Goal: Transaction & Acquisition: Purchase product/service

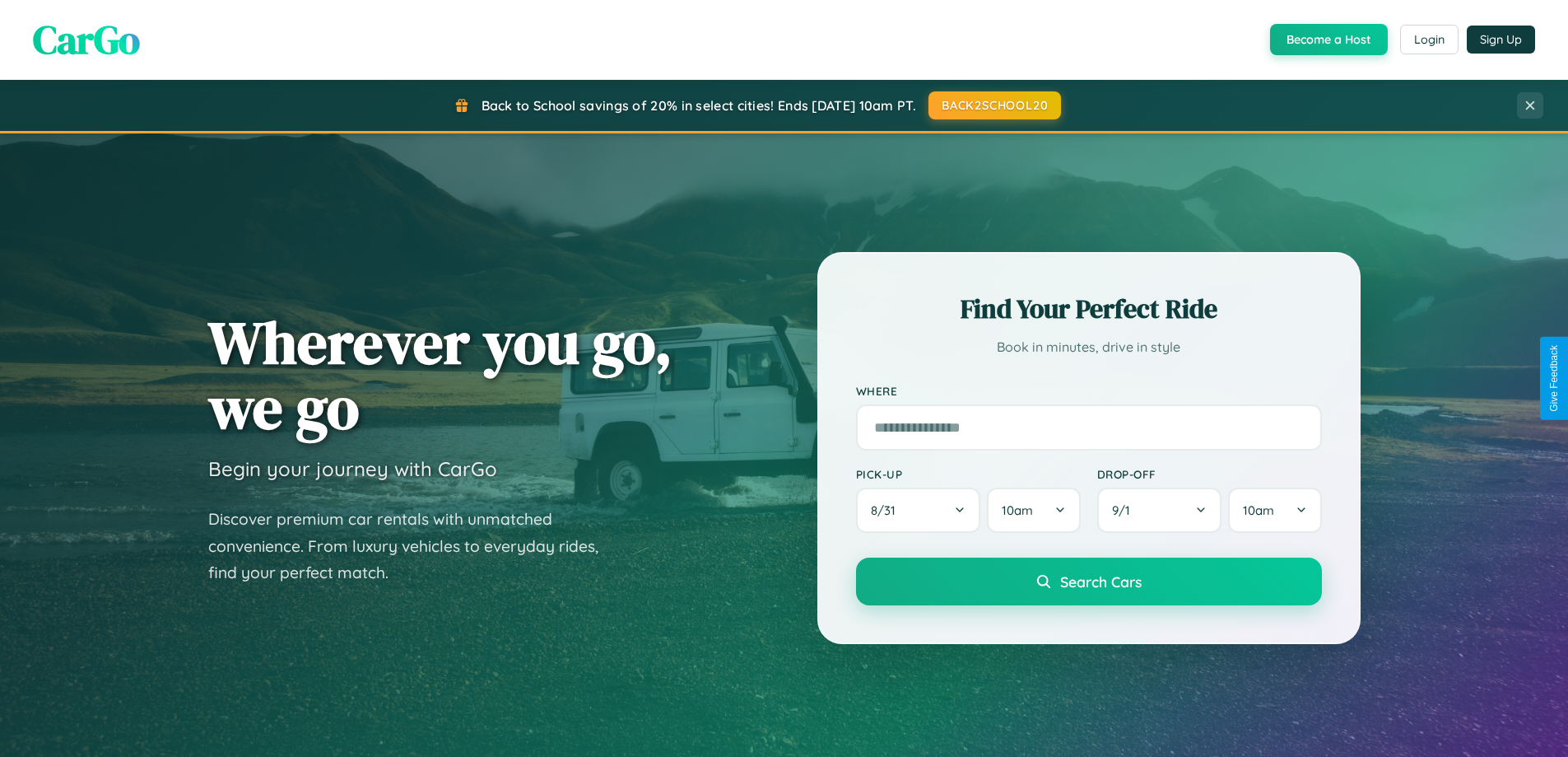
scroll to position [1133, 0]
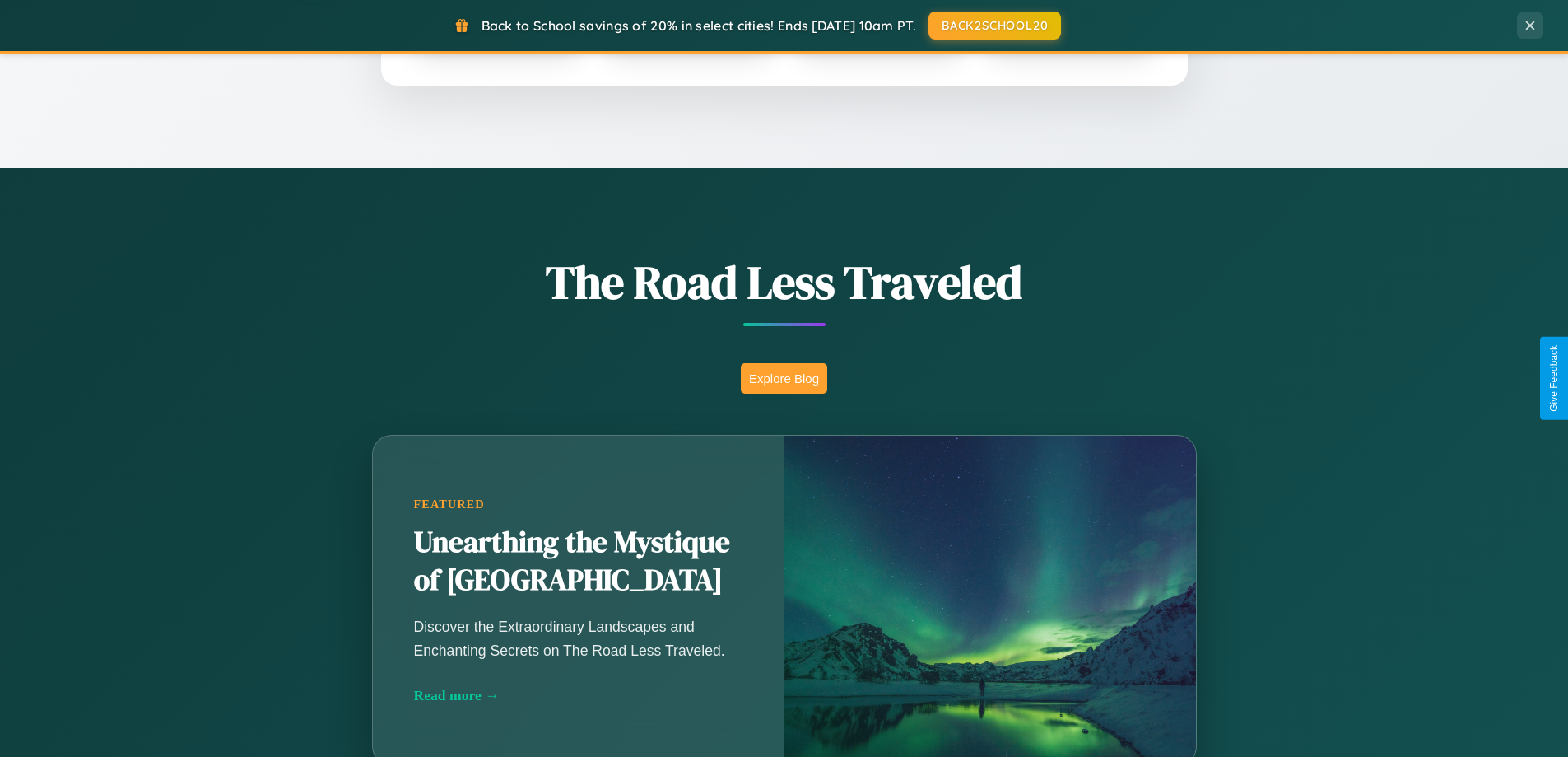
click at [783, 378] on button "Explore Blog" at bounding box center [783, 378] width 86 height 31
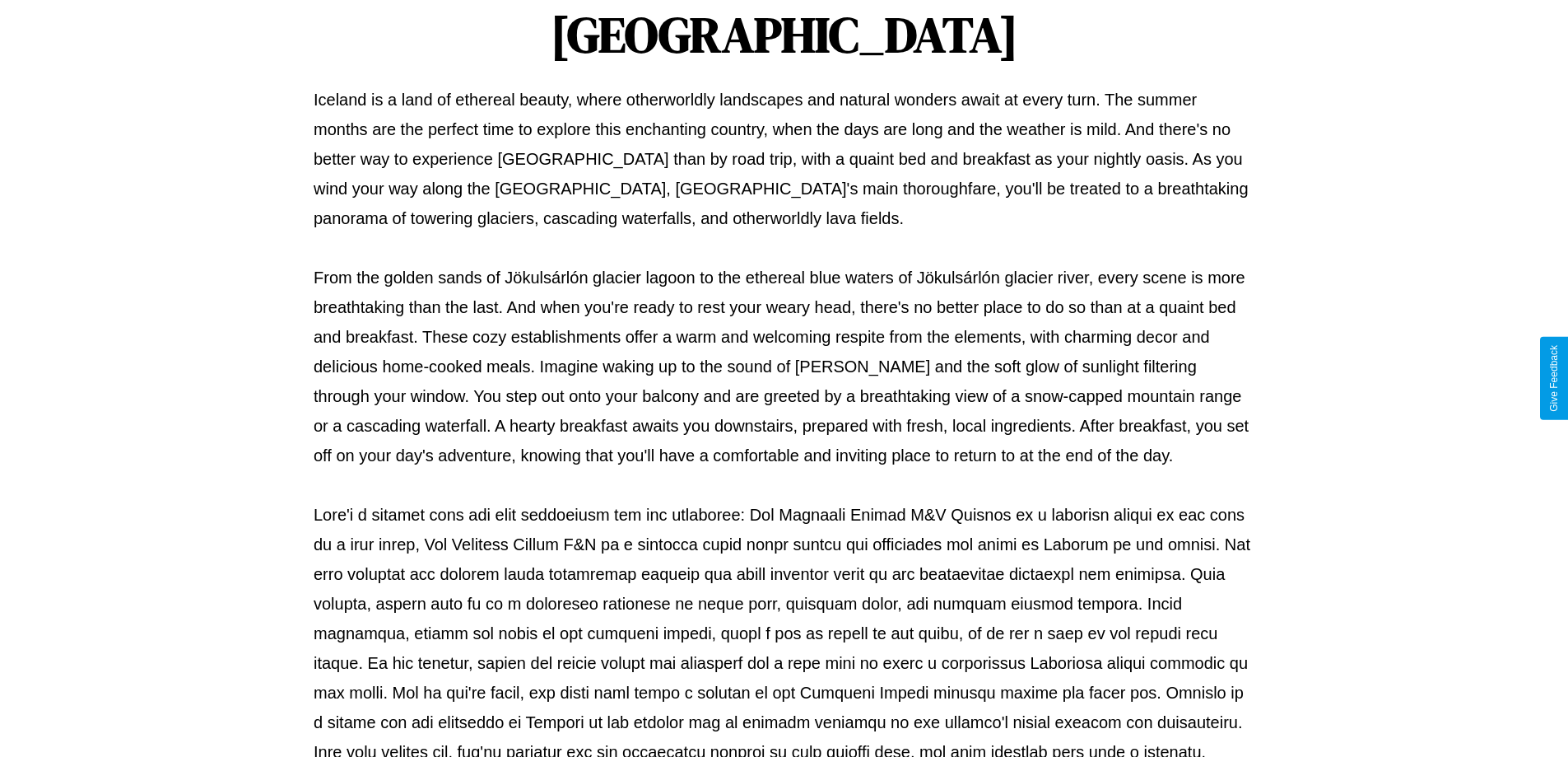
scroll to position [533, 0]
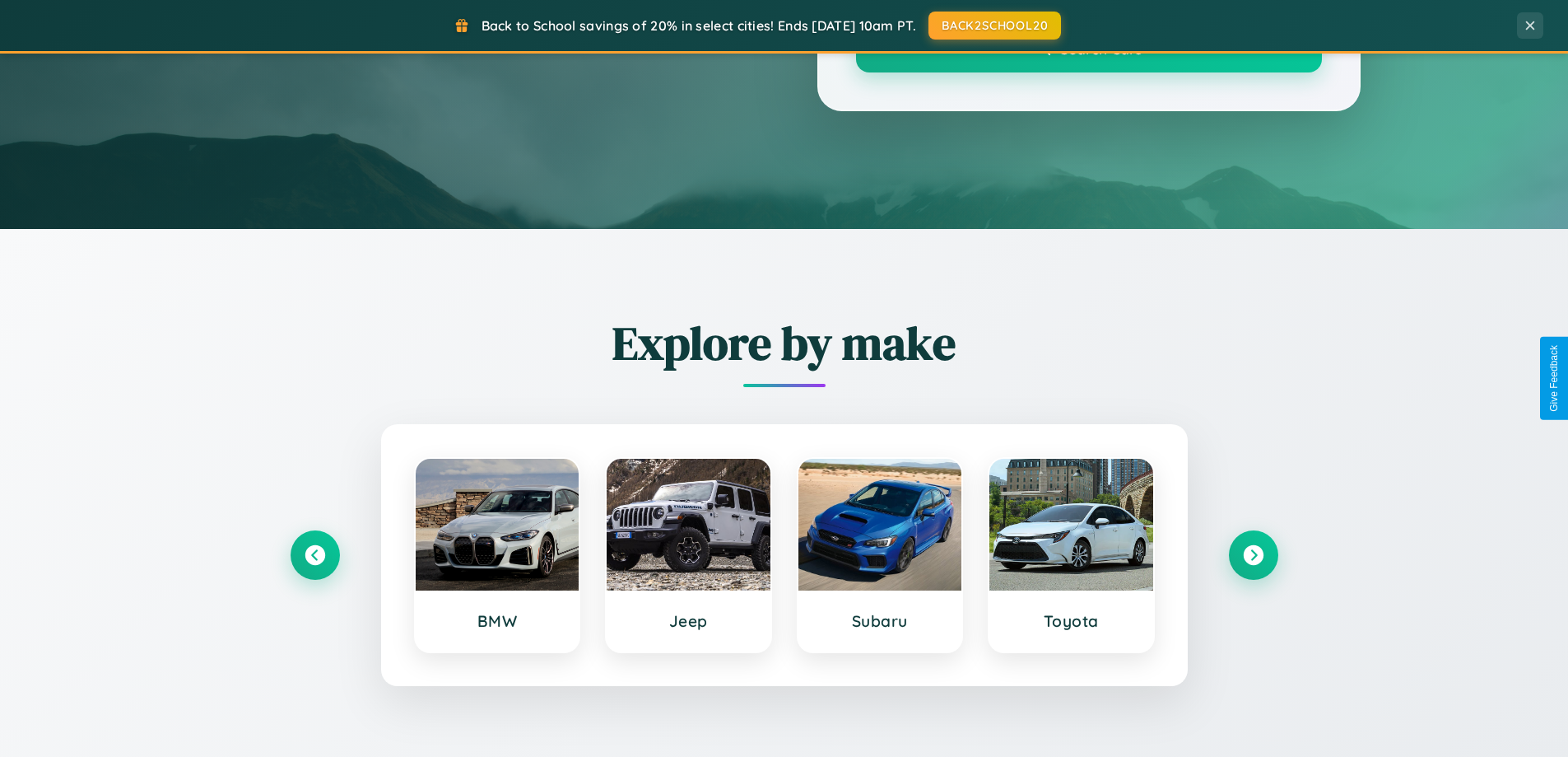
scroll to position [1133, 0]
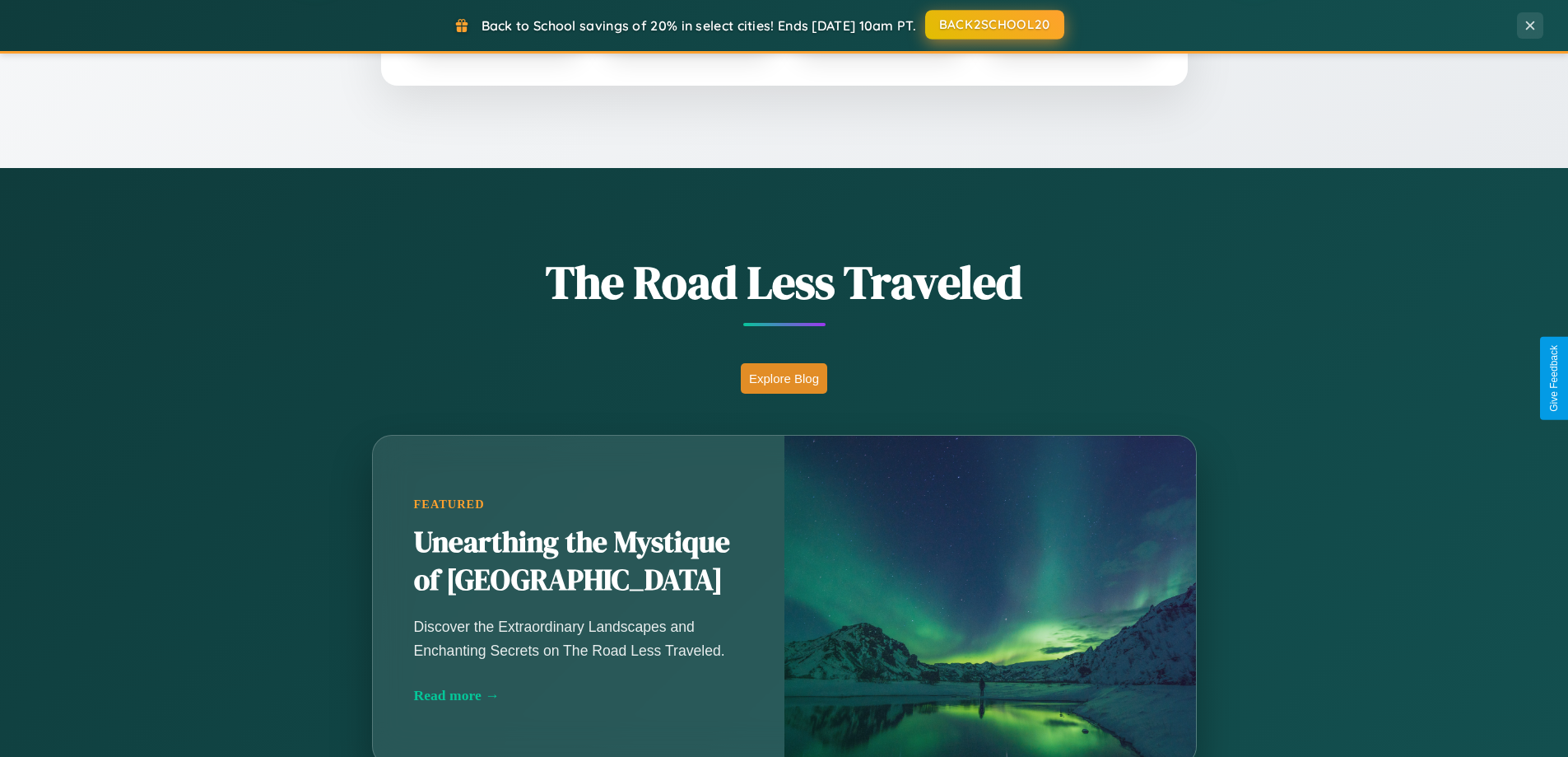
click at [993, 24] on button "BACK2SCHOOL20" at bounding box center [994, 24] width 139 height 30
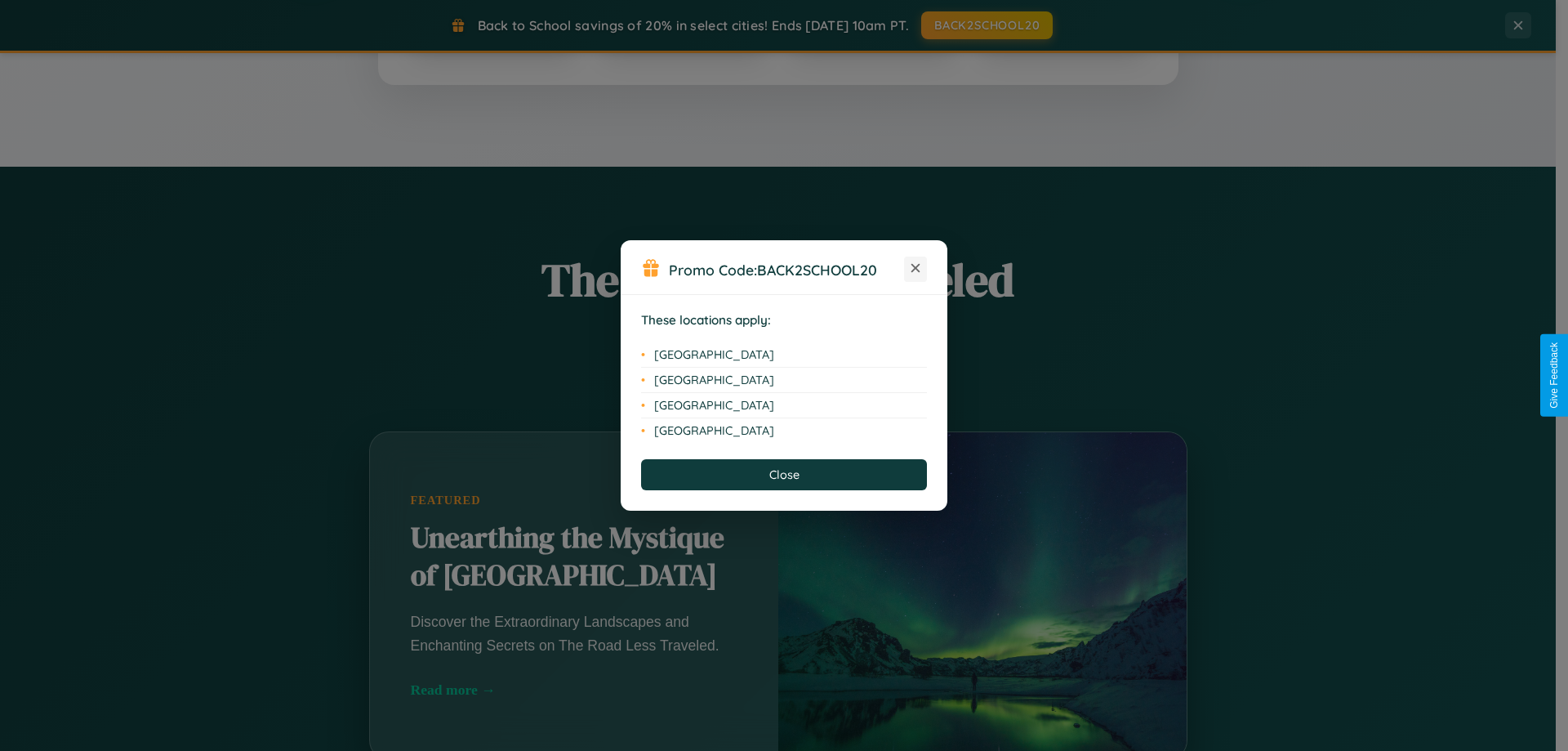
click at [916, 269] on icon at bounding box center [916, 268] width 9 height 9
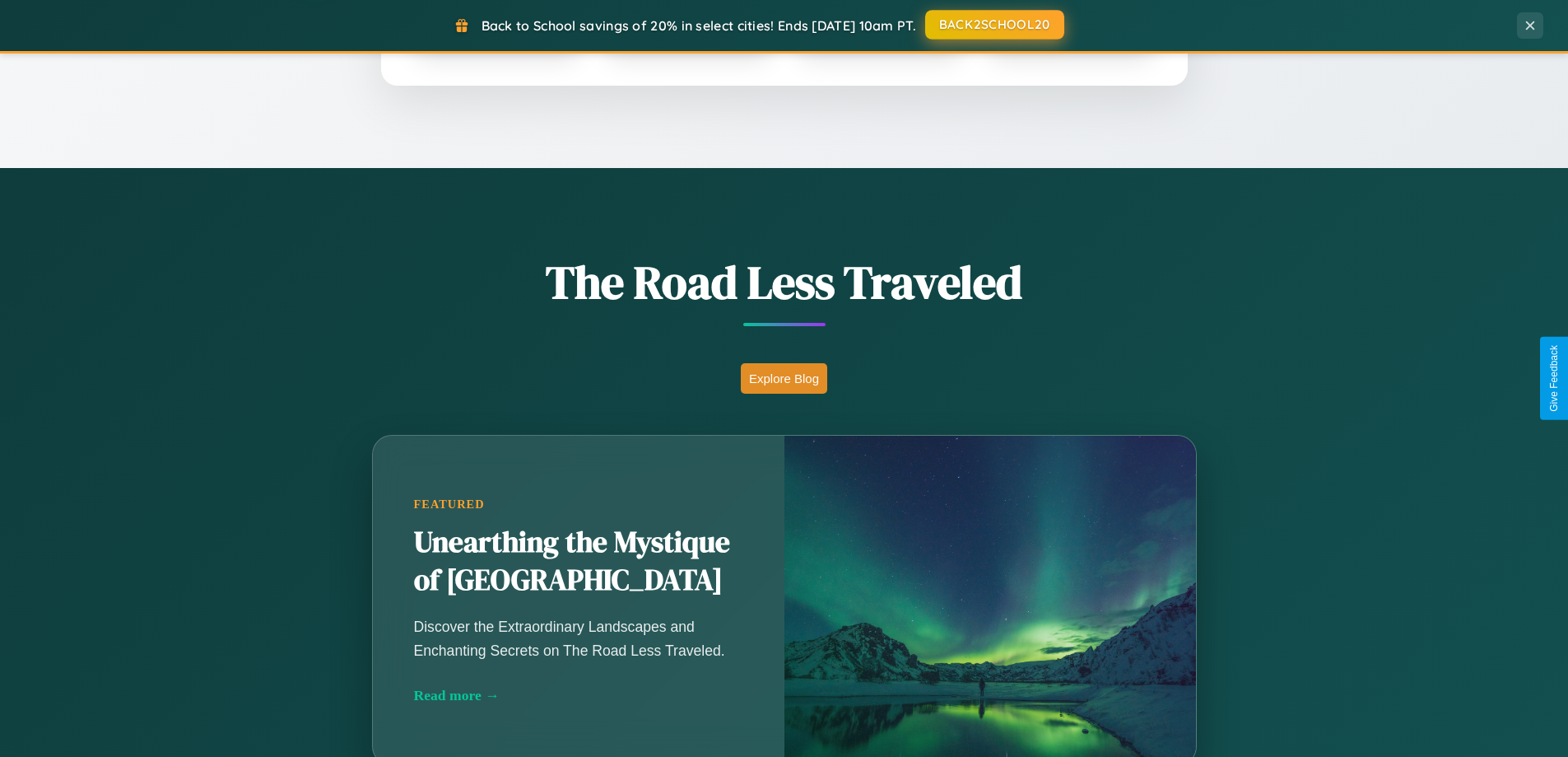
click at [993, 24] on button "BACK2SCHOOL20" at bounding box center [994, 24] width 139 height 30
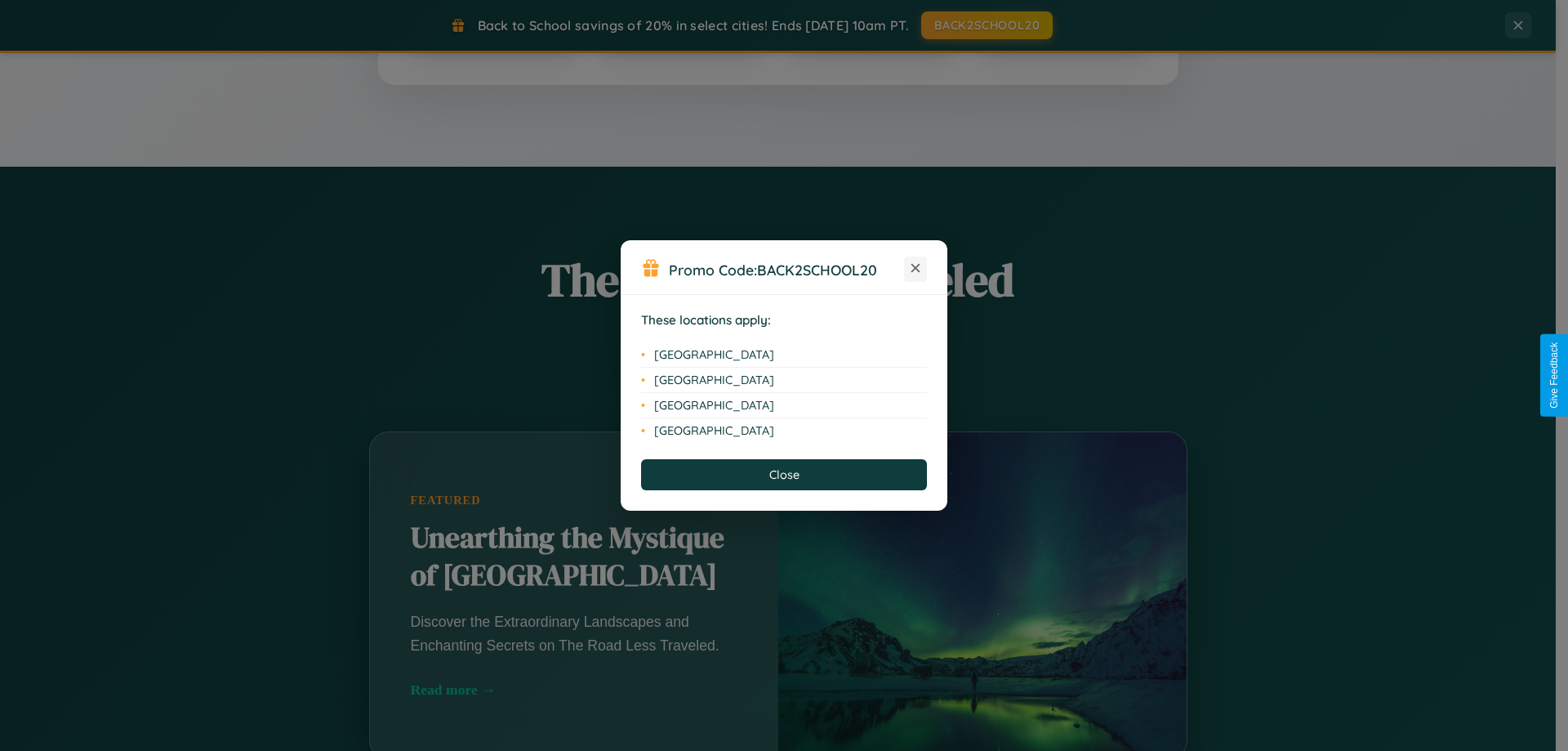
click at [916, 269] on icon at bounding box center [916, 268] width 9 height 9
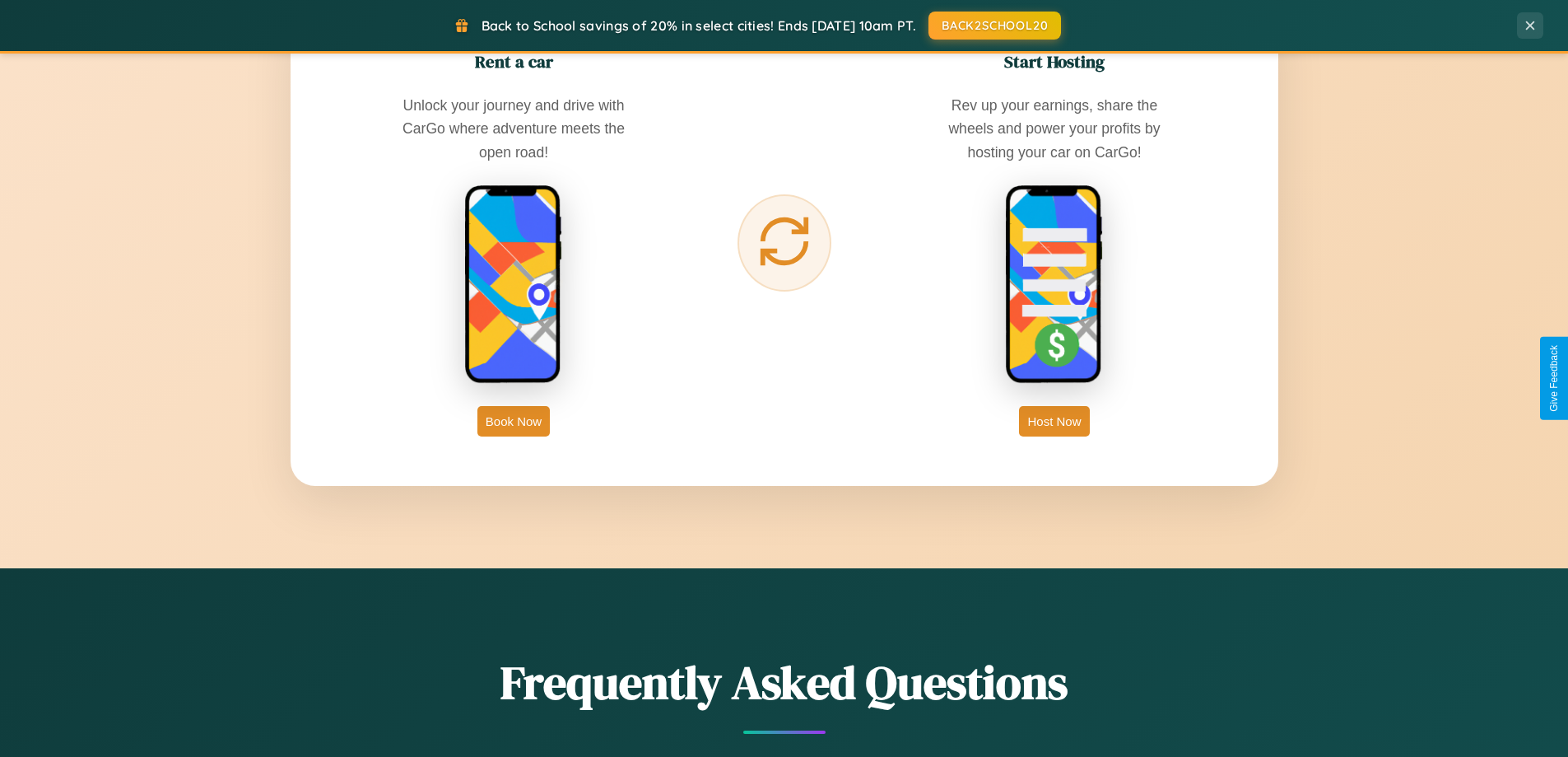
scroll to position [2645, 0]
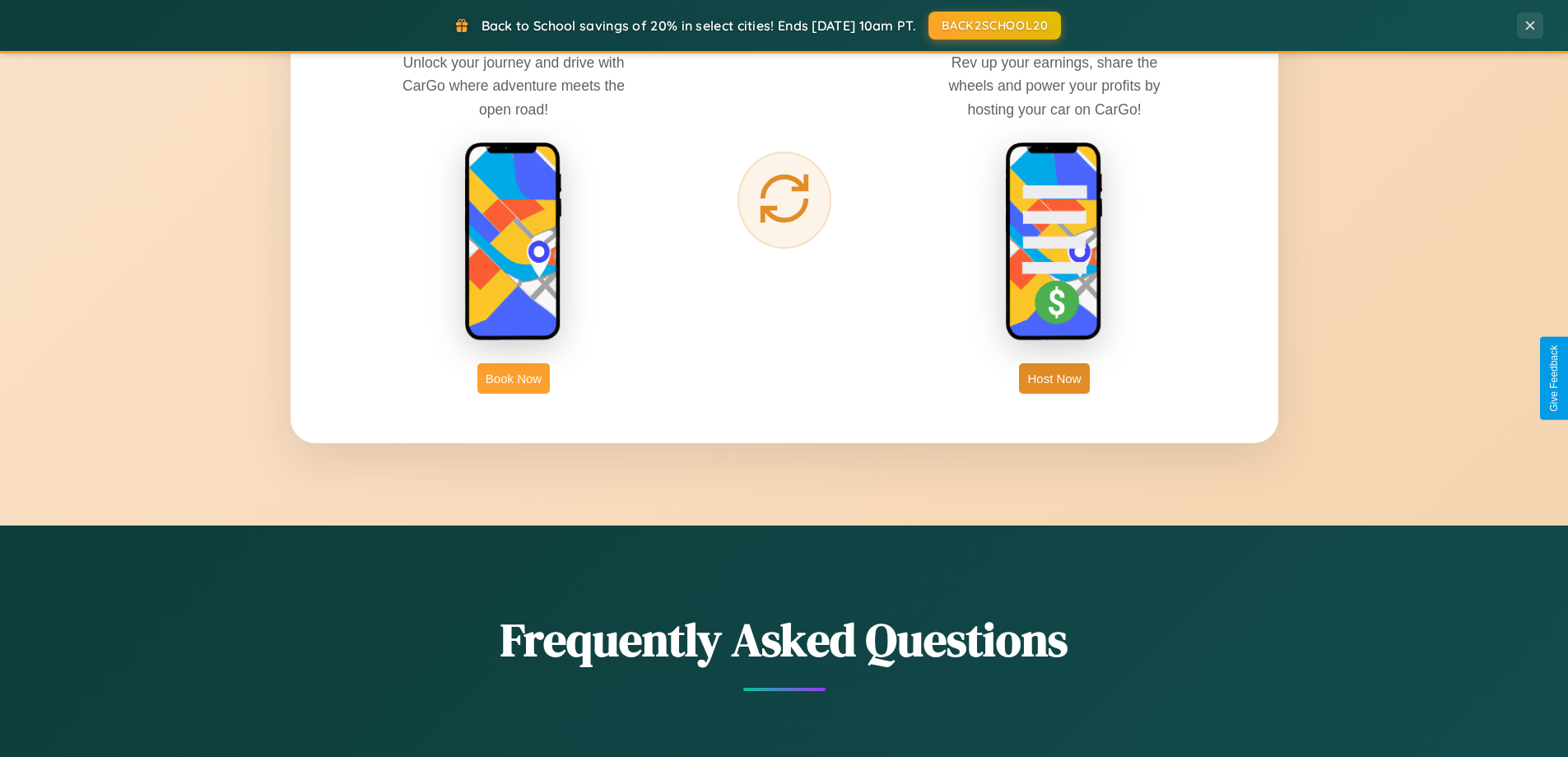
click at [514, 378] on button "Book Now" at bounding box center [514, 378] width 73 height 31
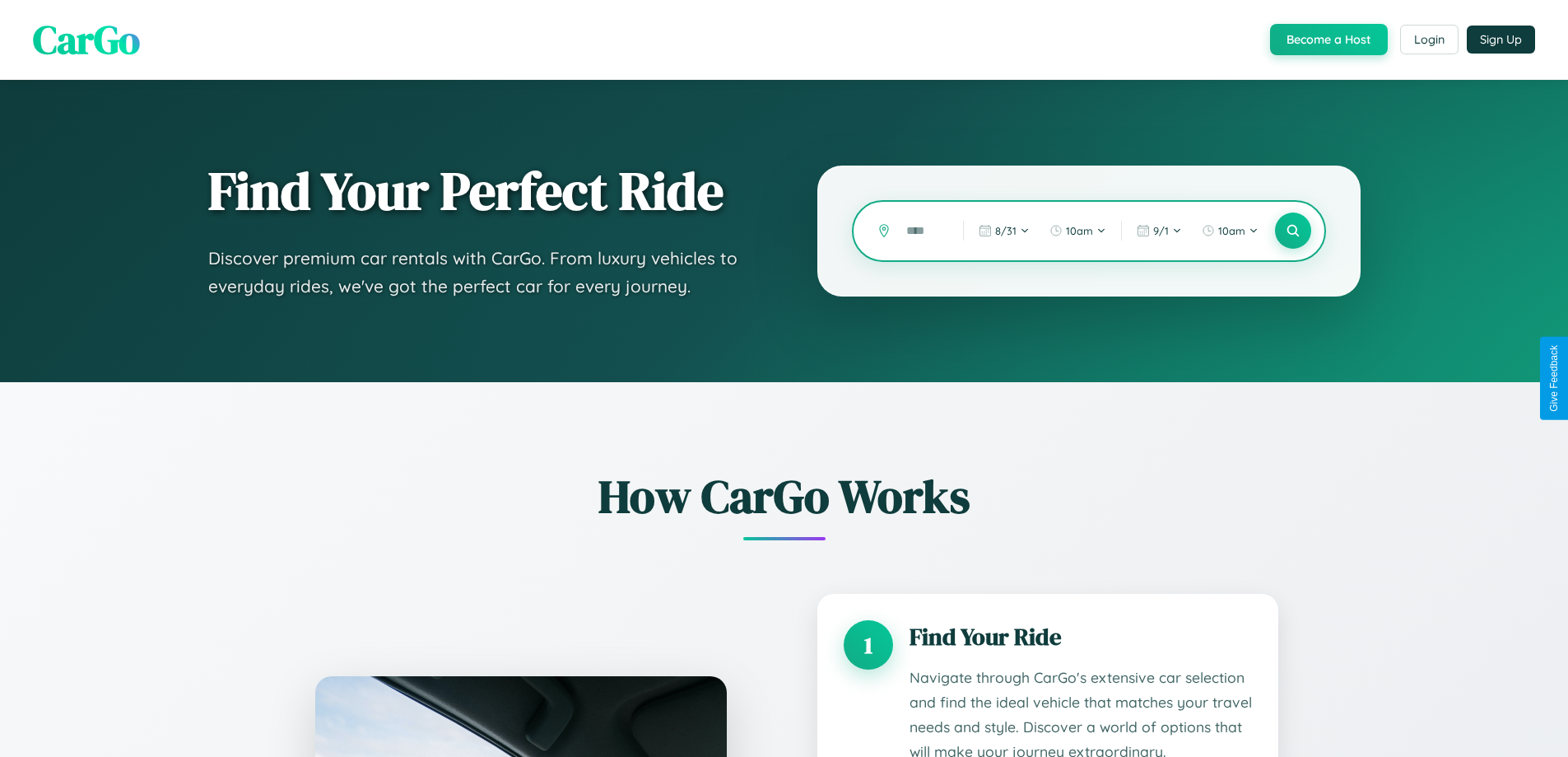
click at [923, 230] on input "text" at bounding box center [923, 231] width 49 height 29
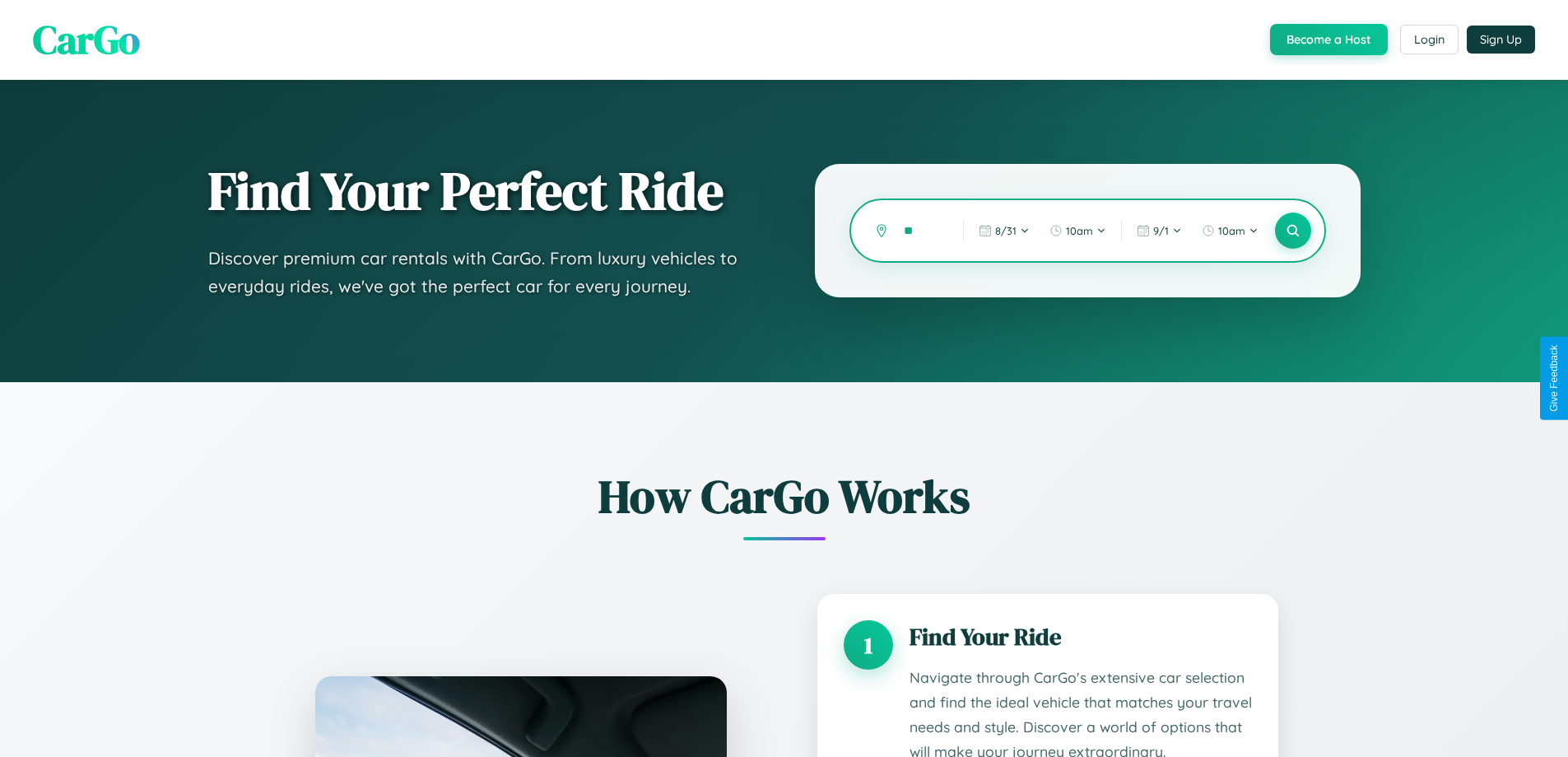
type input "*"
type input "*****"
click at [1292, 230] on icon at bounding box center [1292, 230] width 15 height 15
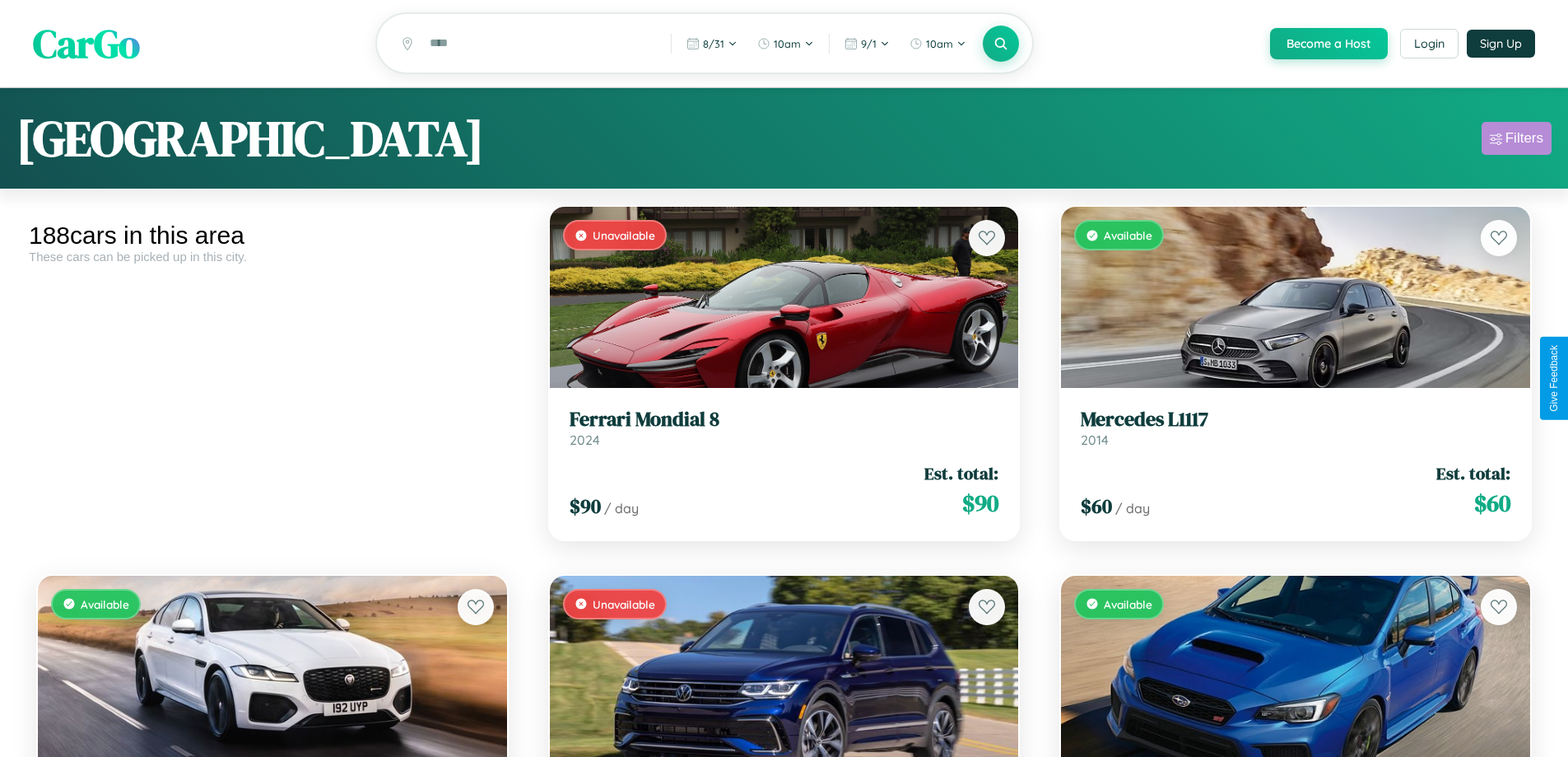
click at [1516, 141] on div "Filters" at bounding box center [1524, 138] width 38 height 16
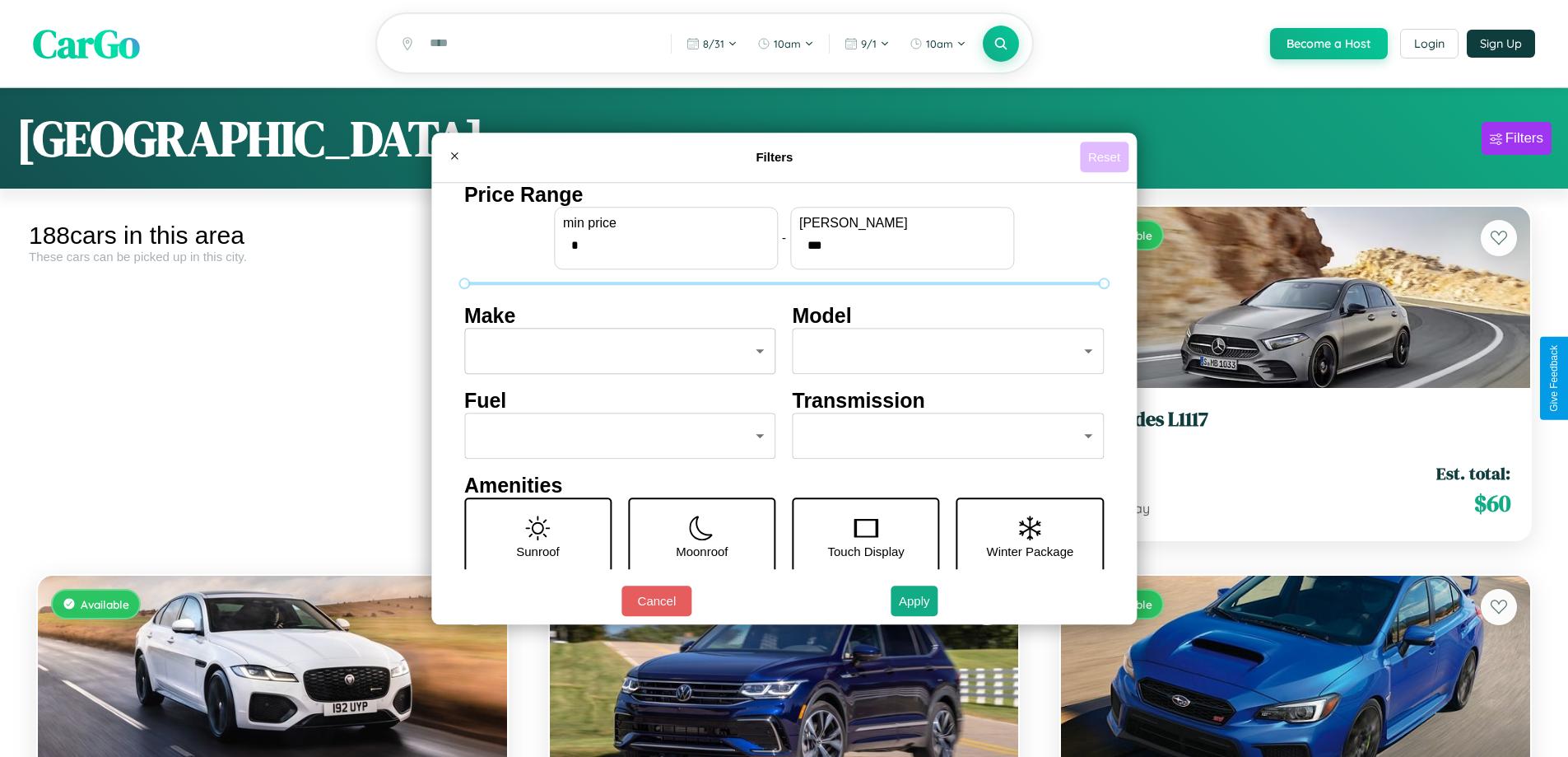
click at [1106, 157] on button "Reset" at bounding box center [1104, 157] width 49 height 31
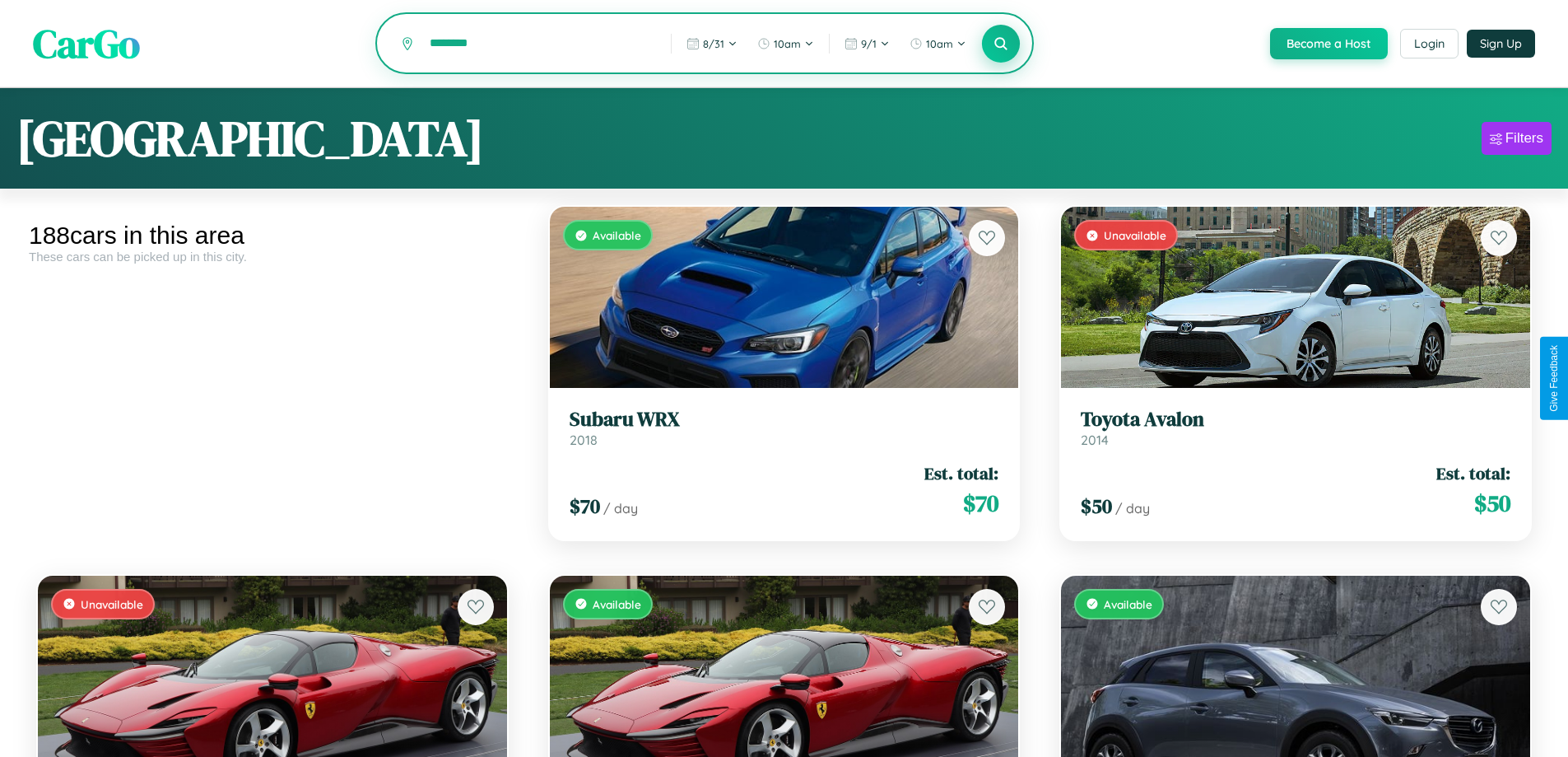
type input "********"
click at [1000, 44] on icon at bounding box center [1001, 43] width 15 height 15
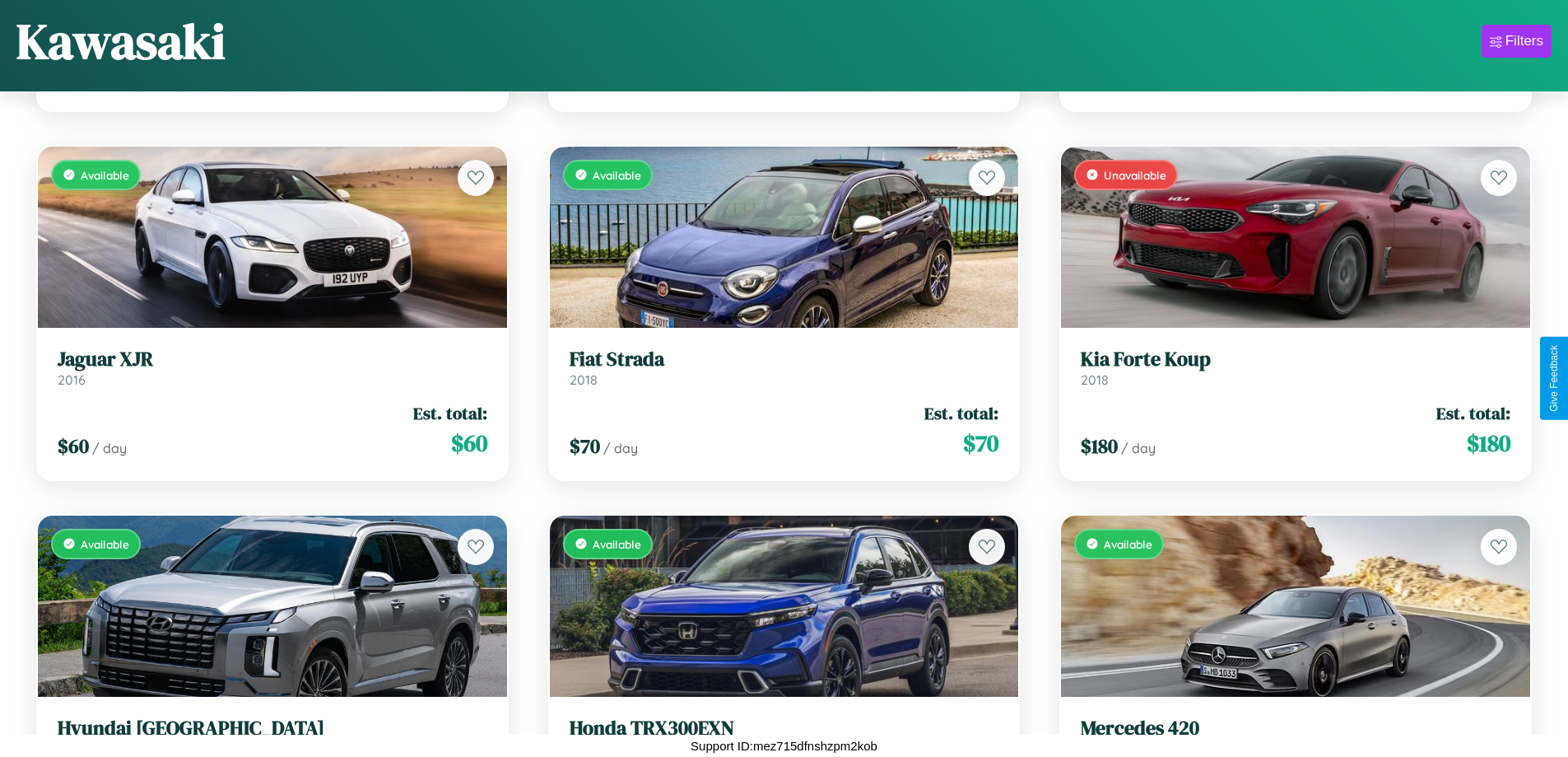
scroll to position [12397, 0]
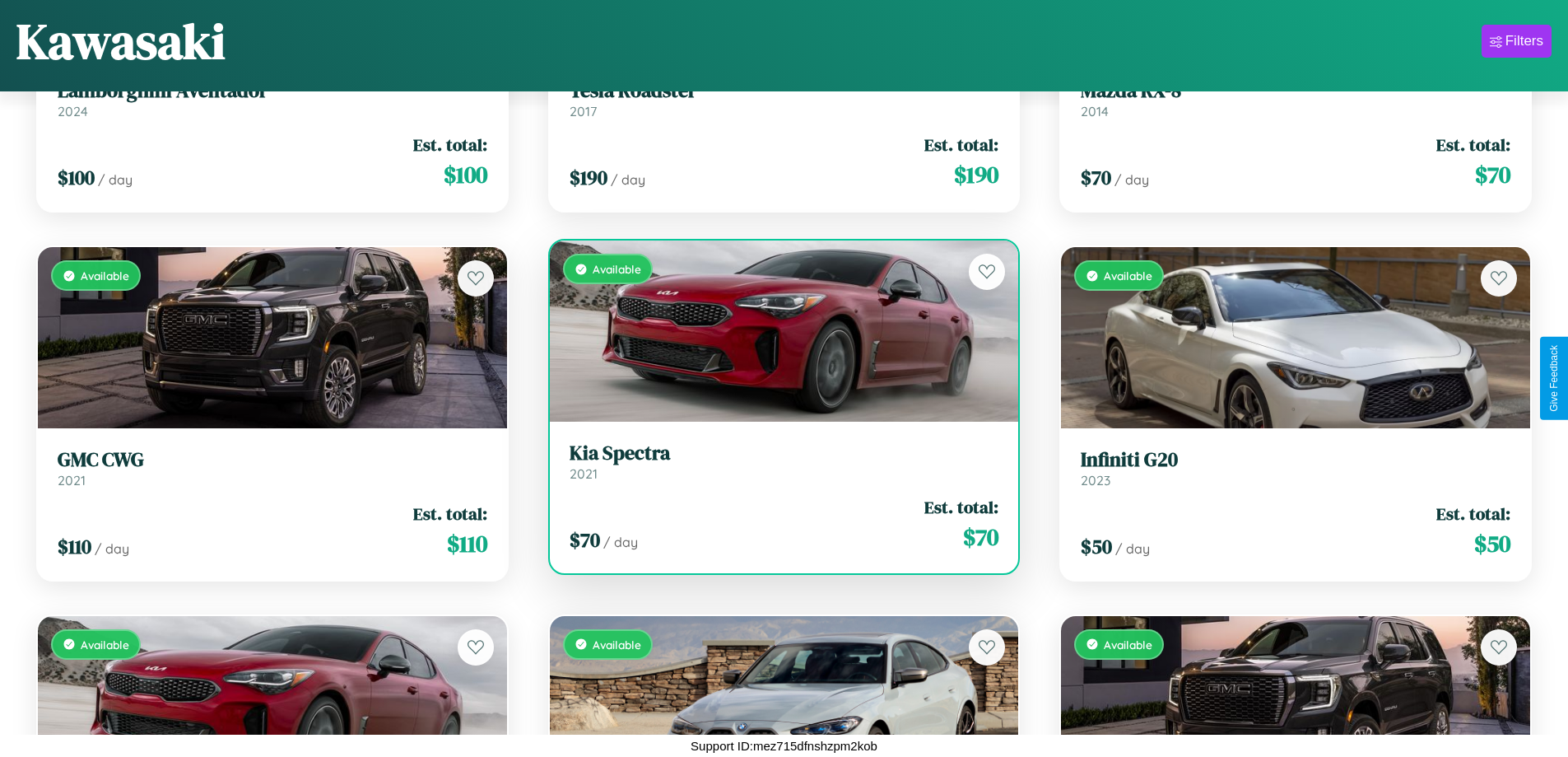
click at [777, 331] on div "Available" at bounding box center [785, 331] width 469 height 181
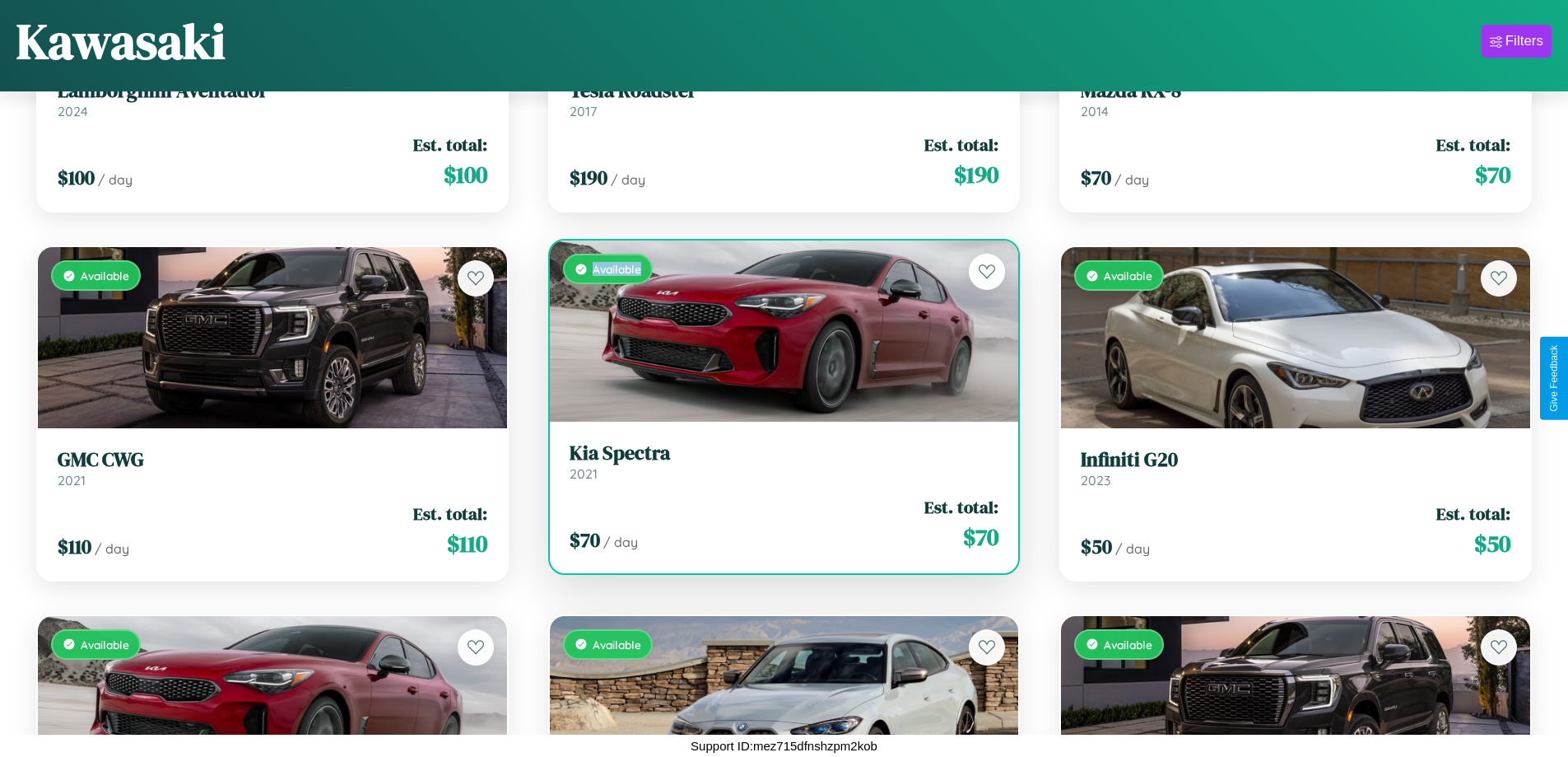
click at [777, 331] on div "Available" at bounding box center [785, 331] width 469 height 181
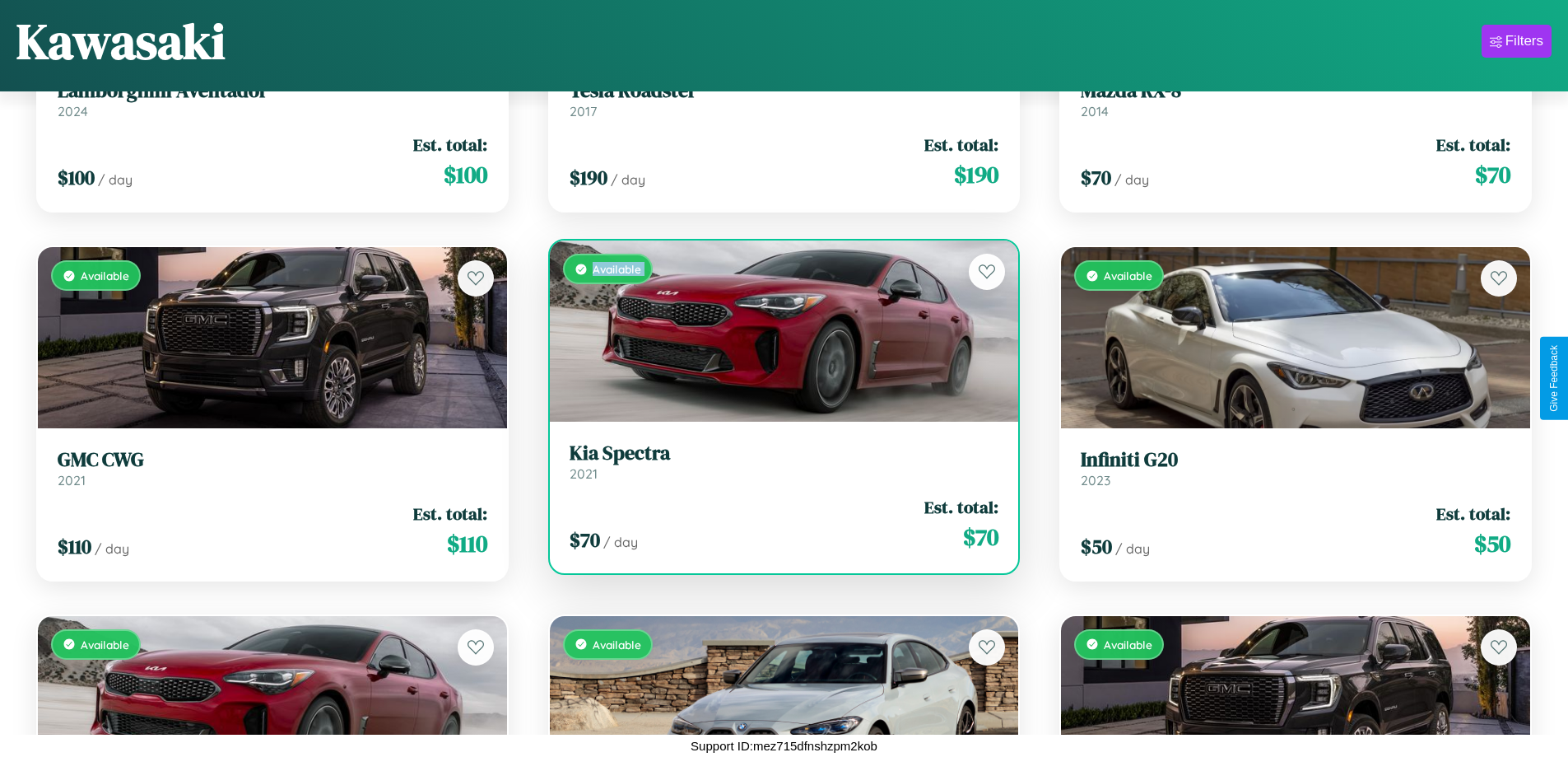
click at [777, 331] on div "Available" at bounding box center [785, 331] width 469 height 181
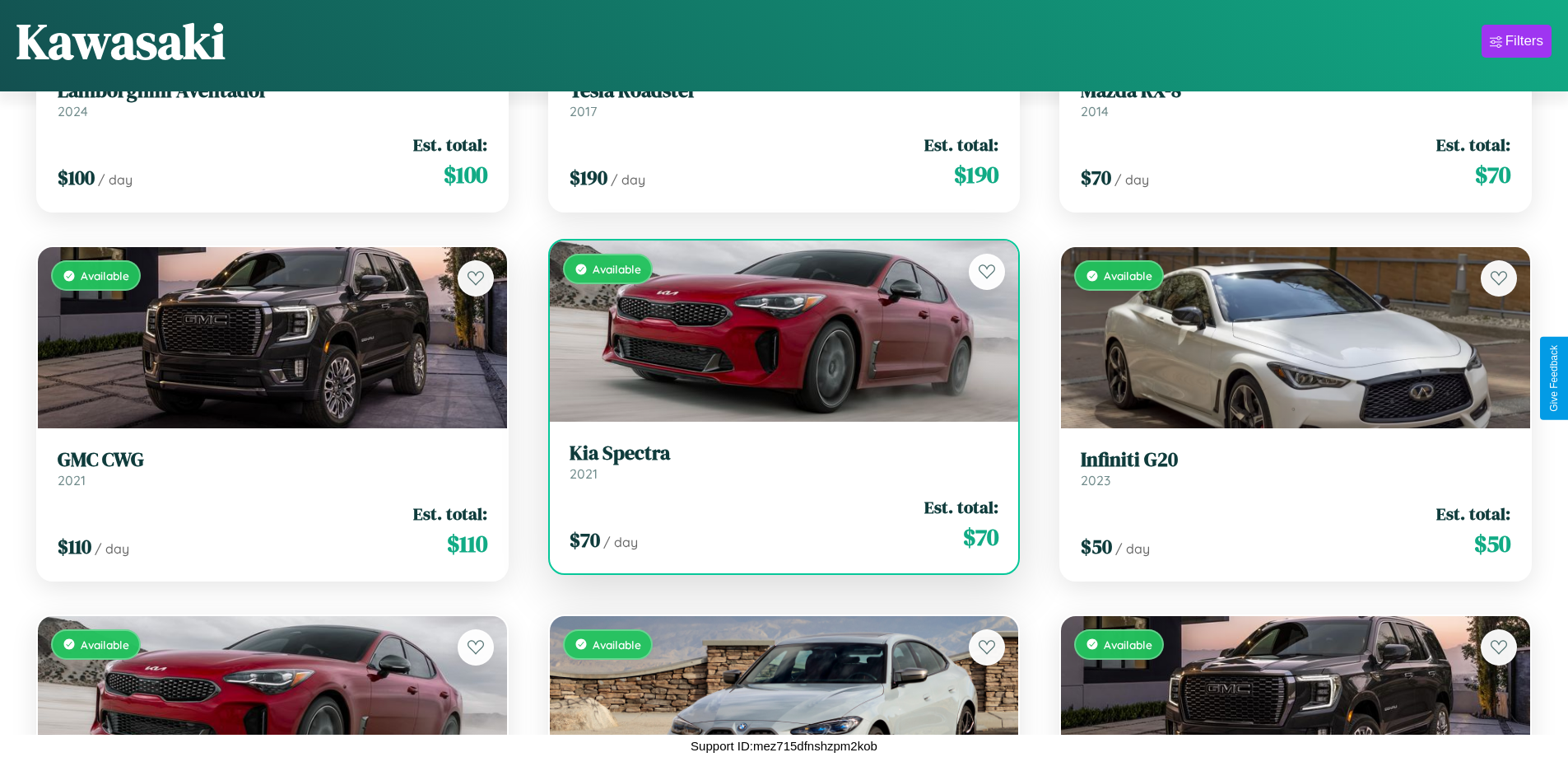
click at [777, 331] on div "Available" at bounding box center [785, 331] width 469 height 181
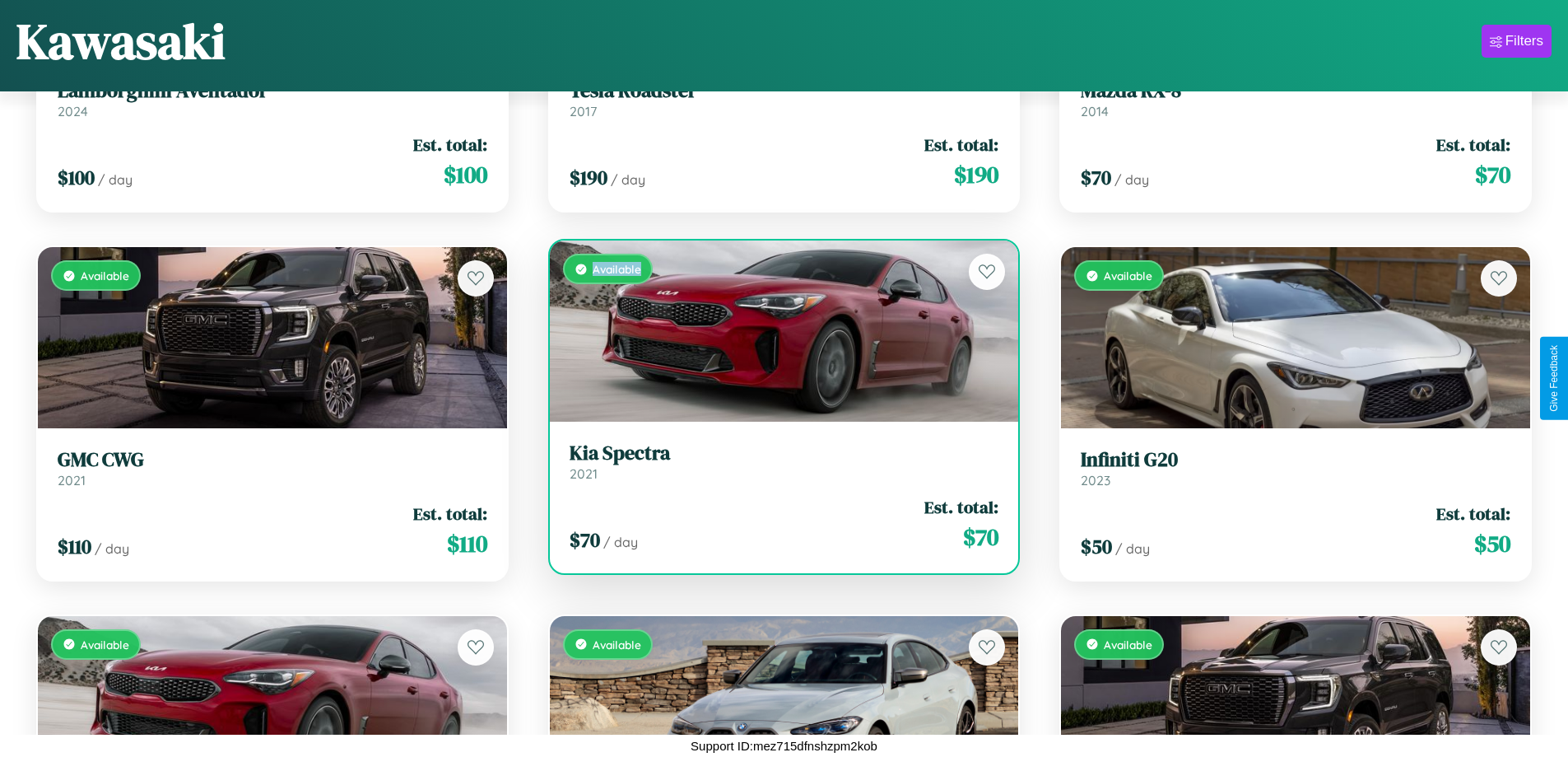
click at [777, 331] on div "Available" at bounding box center [785, 331] width 469 height 181
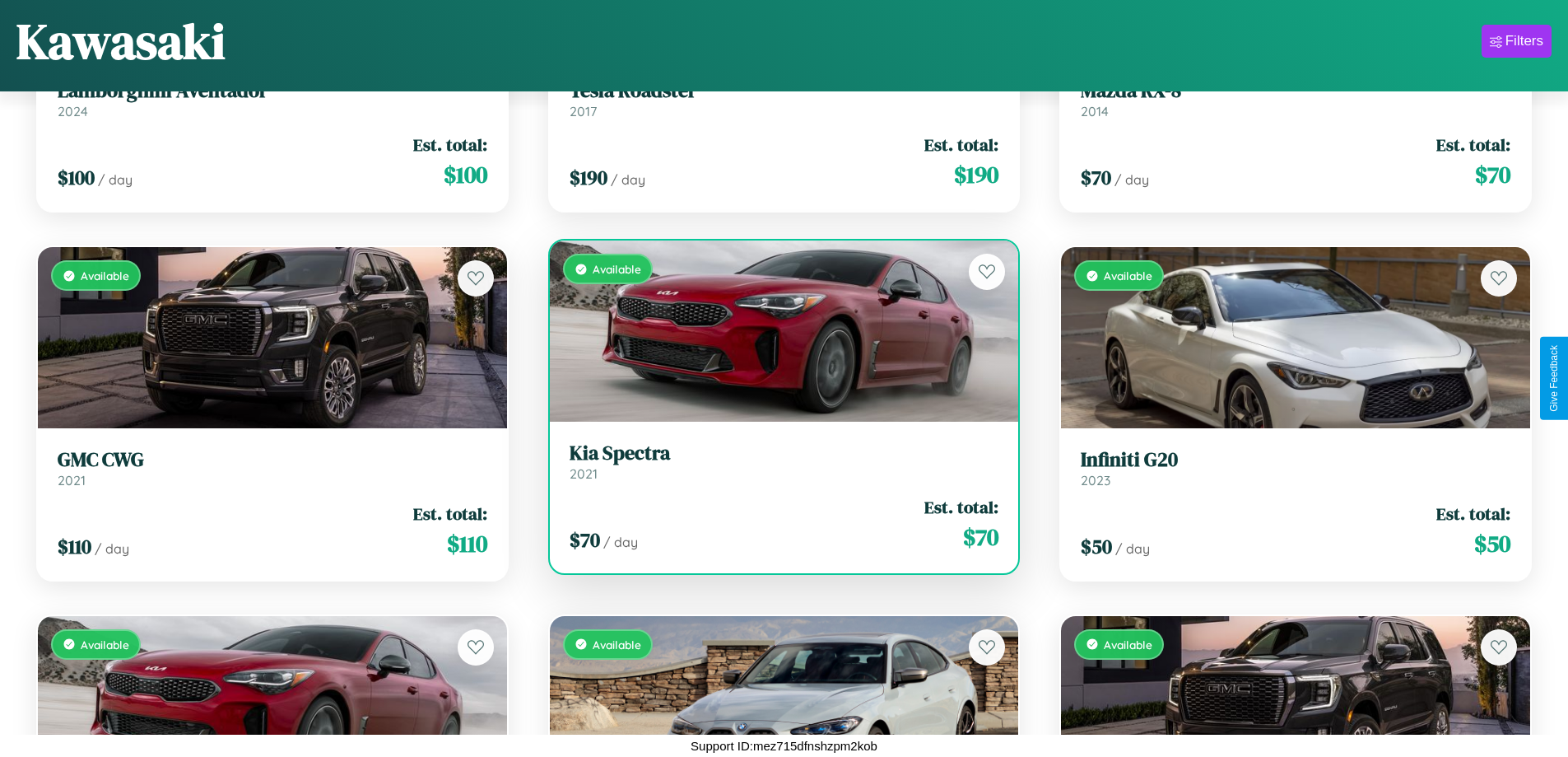
click at [777, 461] on h3 "Kia Spectra" at bounding box center [784, 453] width 430 height 24
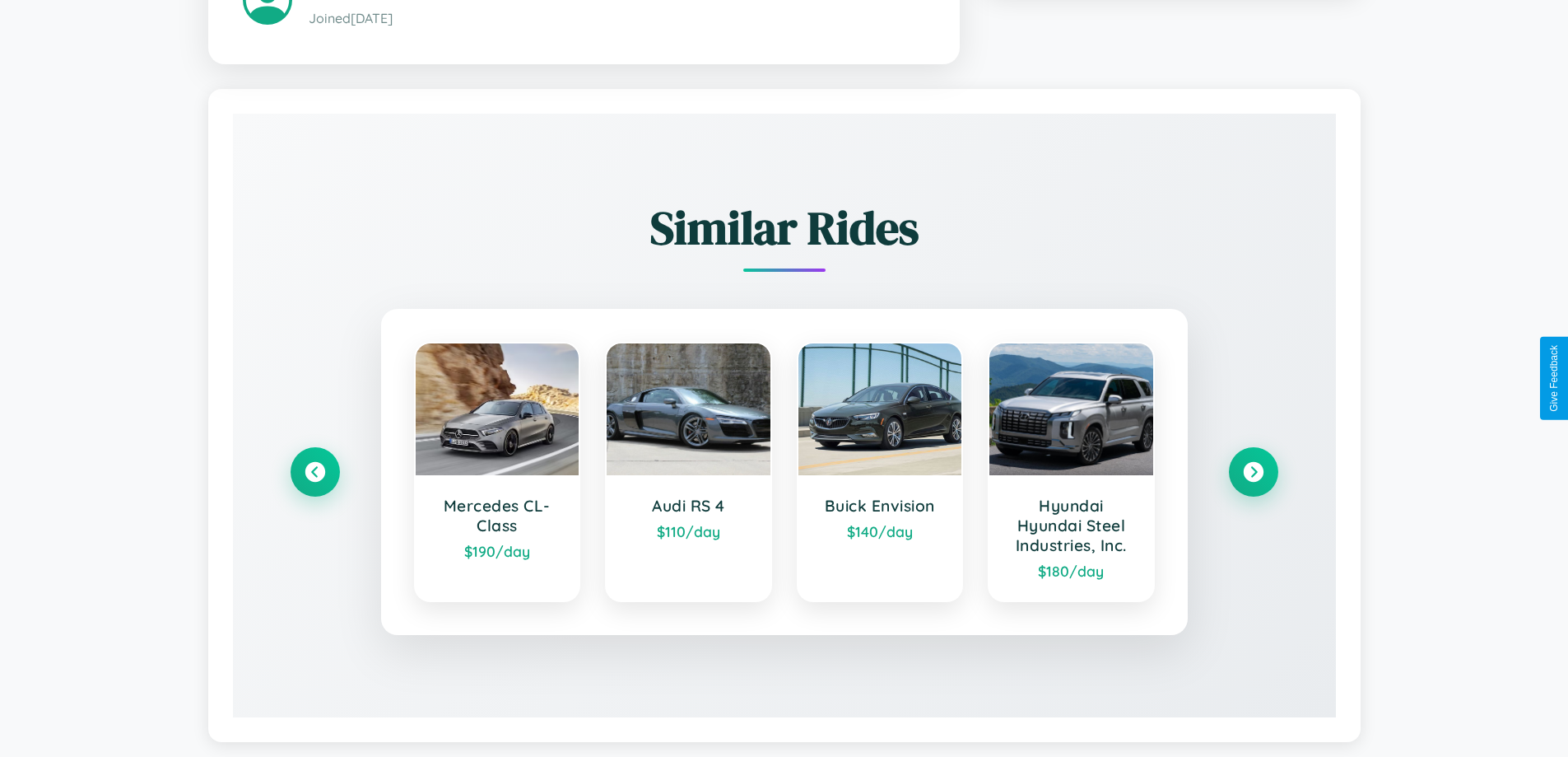
scroll to position [1010, 0]
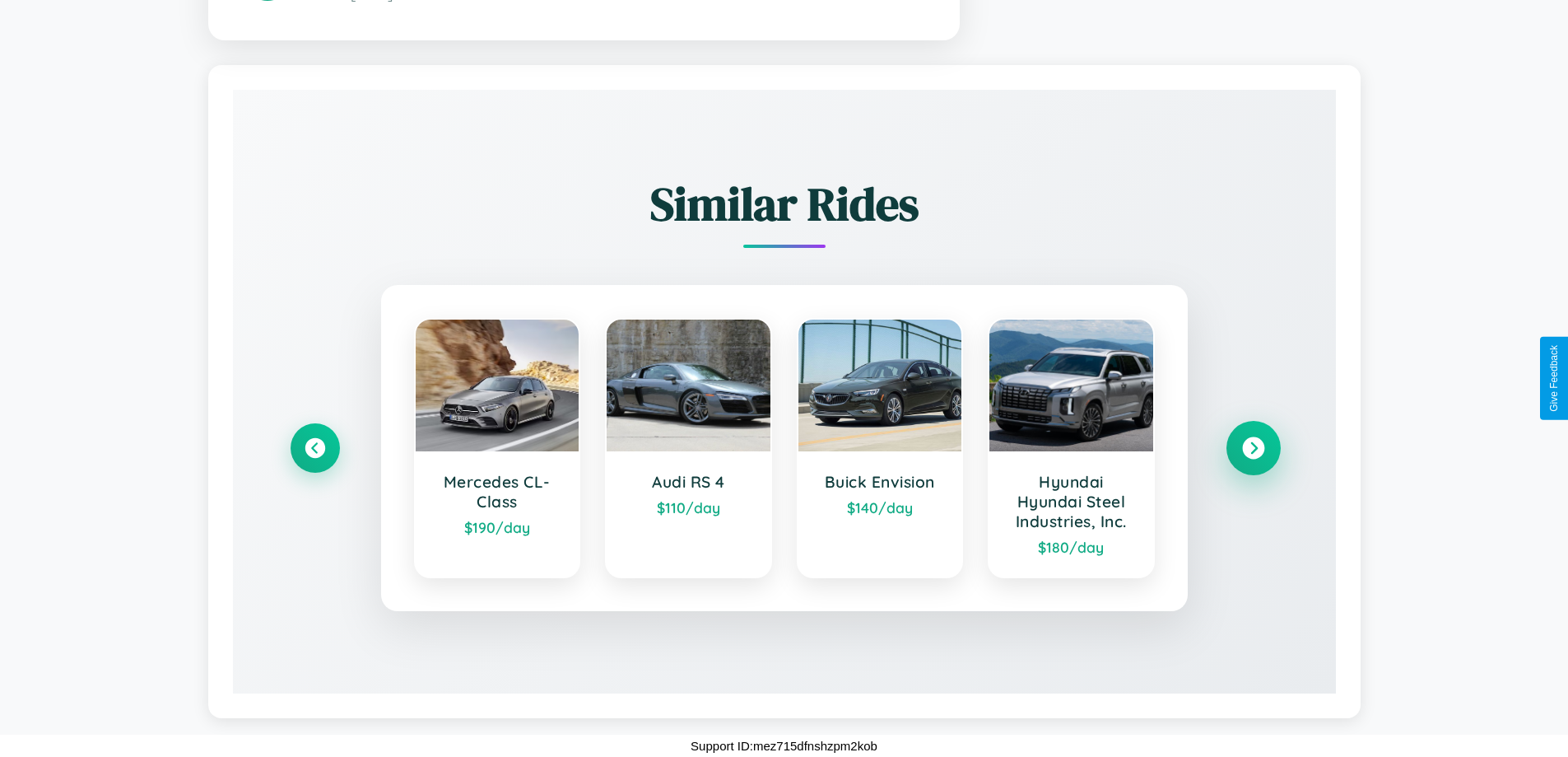
click at [1253, 448] on icon at bounding box center [1253, 448] width 23 height 23
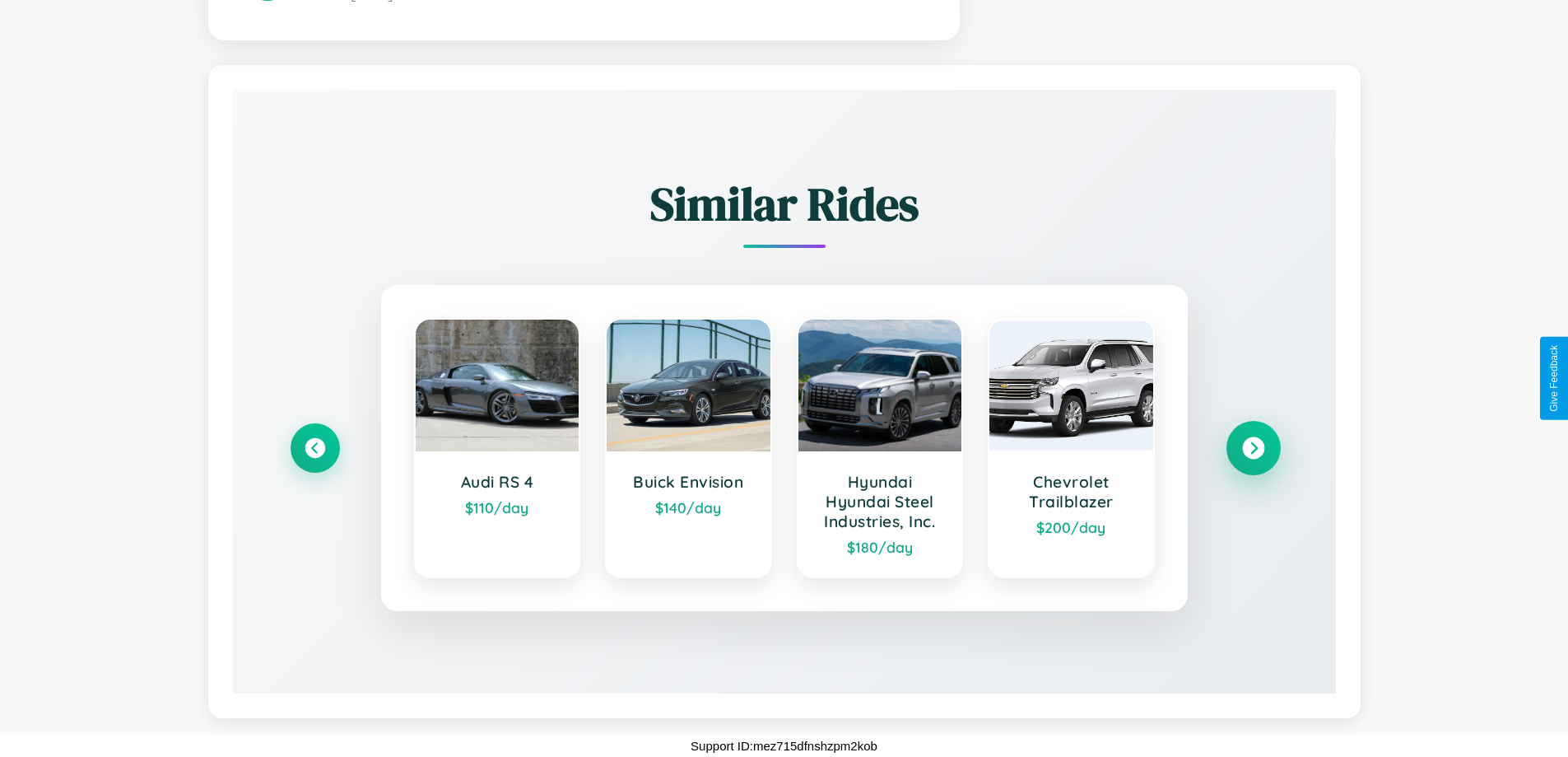
click at [1253, 448] on icon at bounding box center [1253, 448] width 23 height 23
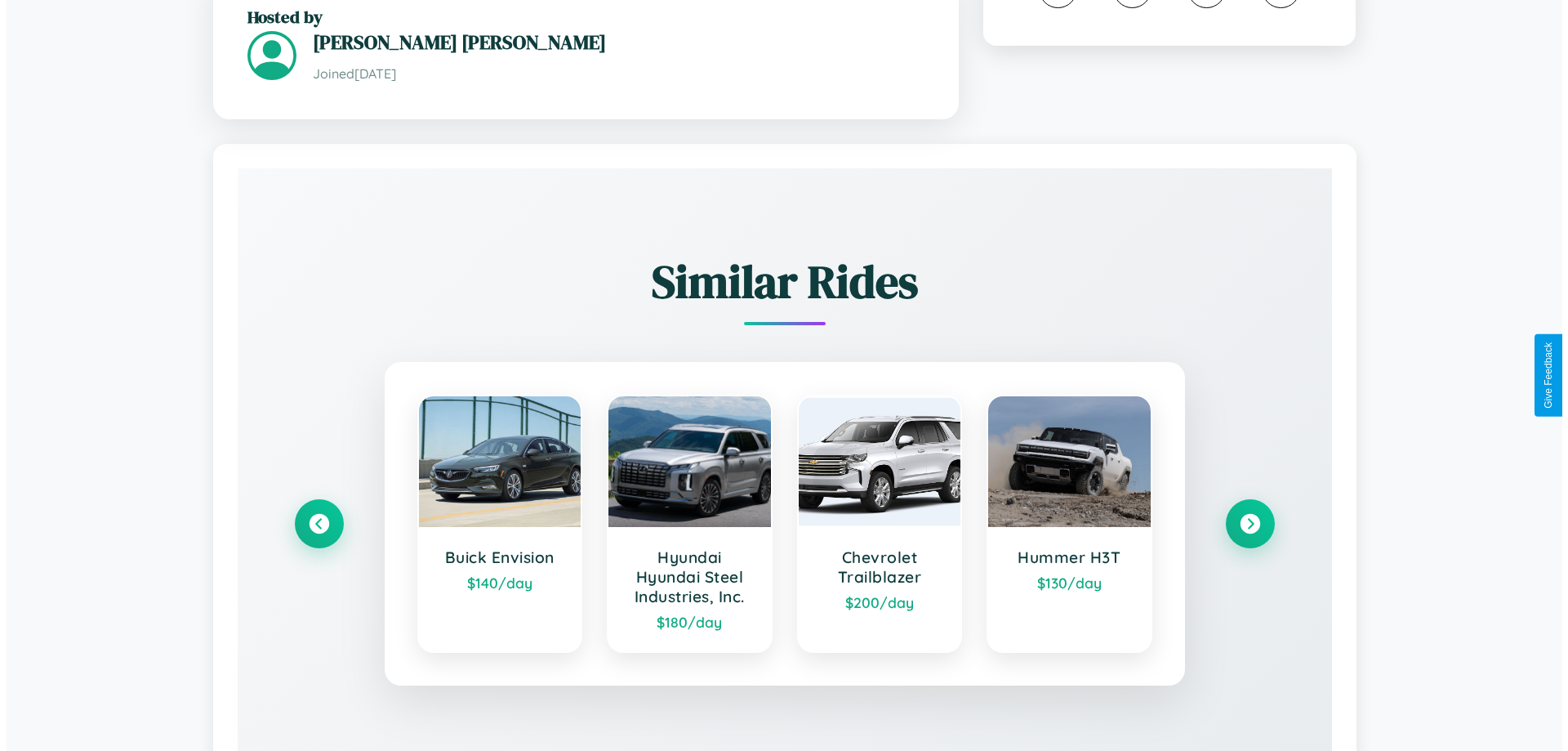
scroll to position [0, 0]
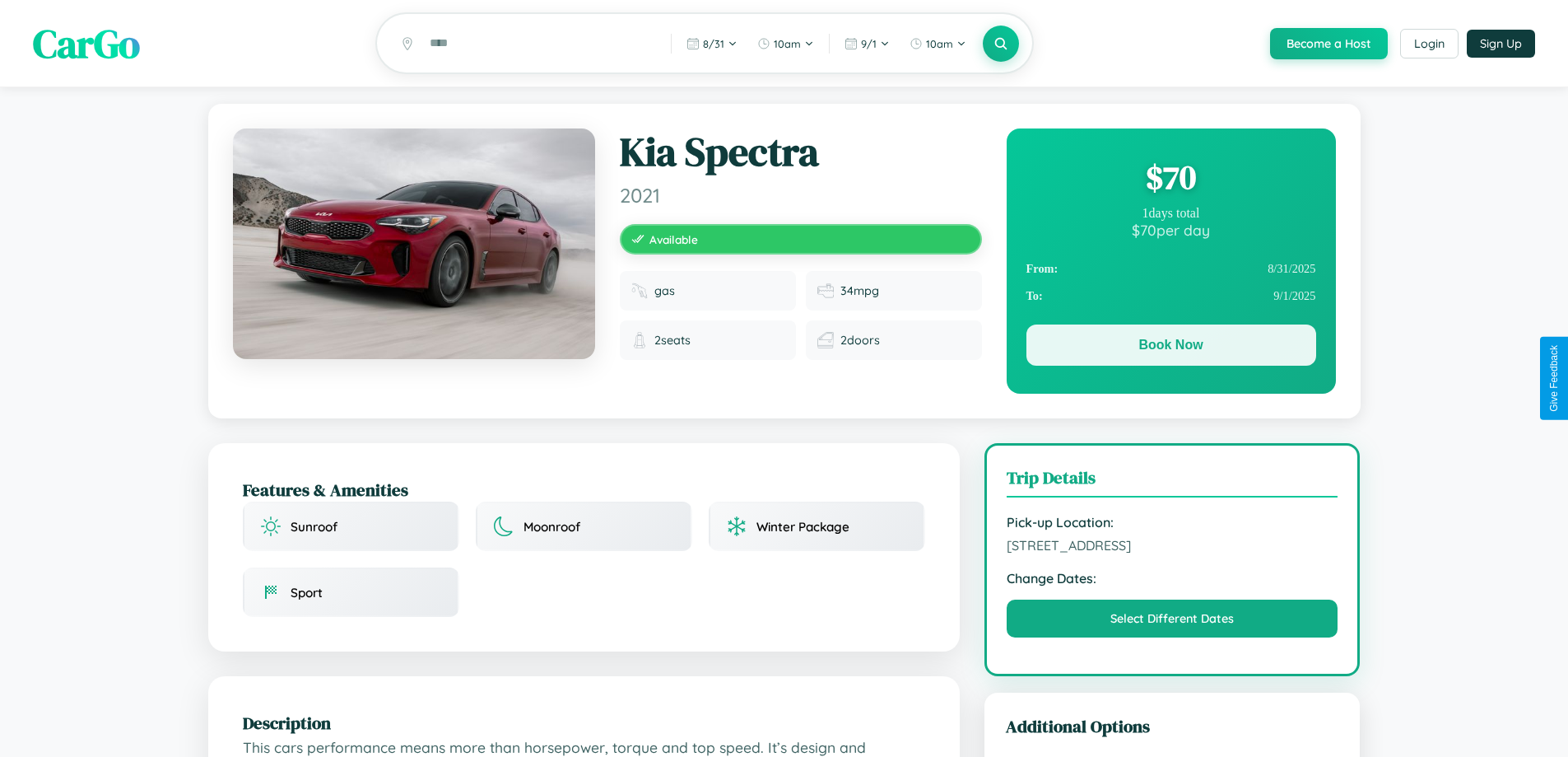
click at [1170, 349] on button "Book Now" at bounding box center [1171, 345] width 290 height 41
